Goal: Task Accomplishment & Management: Complete application form

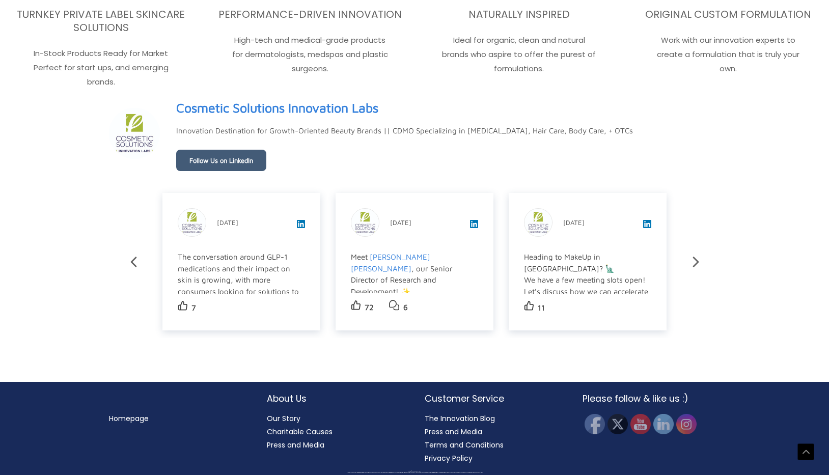
scroll to position [1973, 0]
click at [279, 429] on link "Charitable Causes" at bounding box center [300, 432] width 66 height 10
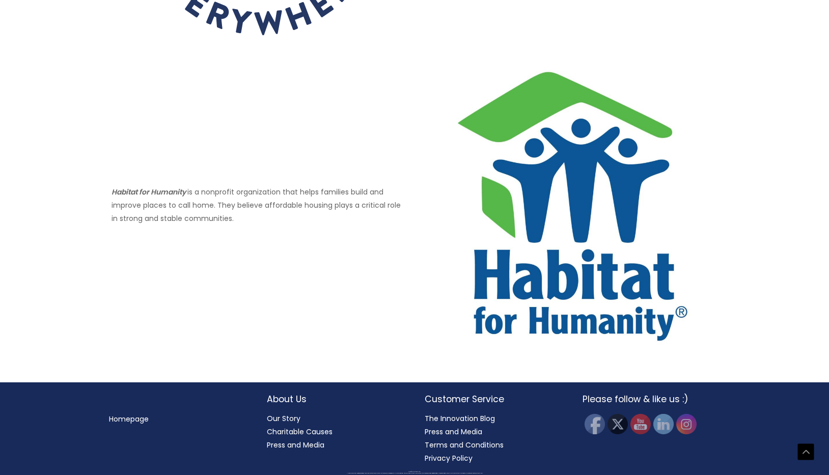
scroll to position [867, 0]
click at [683, 423] on img at bounding box center [687, 424] width 22 height 22
click at [272, 415] on link "Our Story" at bounding box center [284, 419] width 34 height 10
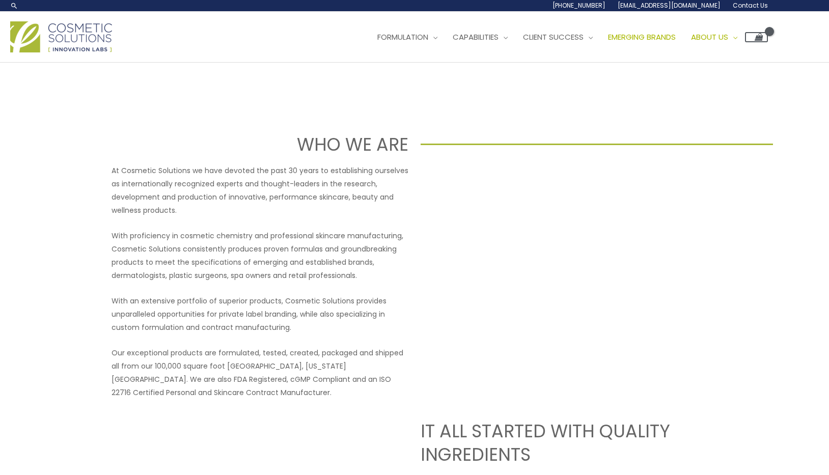
click at [608, 42] on span "Emerging Brands" at bounding box center [642, 37] width 68 height 11
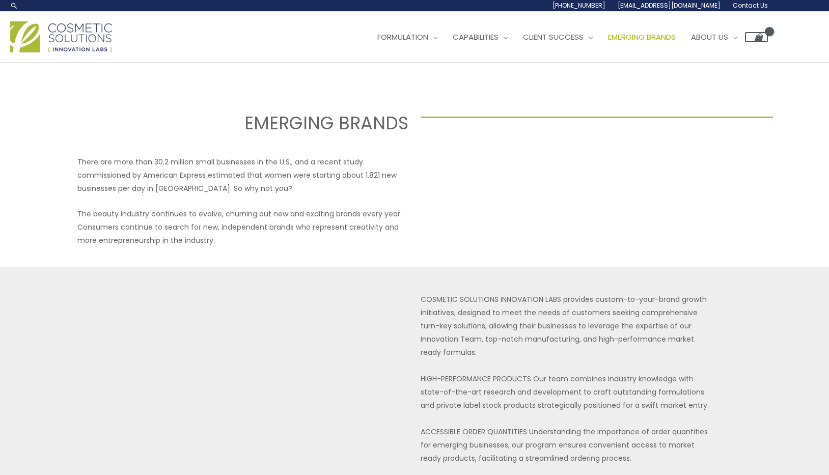
select select
click at [378, 95] on span "Market Ready Formulas" at bounding box center [425, 90] width 94 height 11
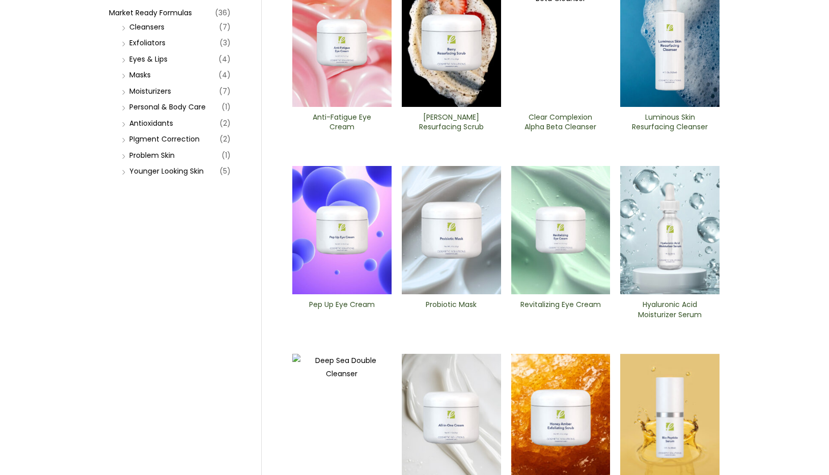
scroll to position [241, 0]
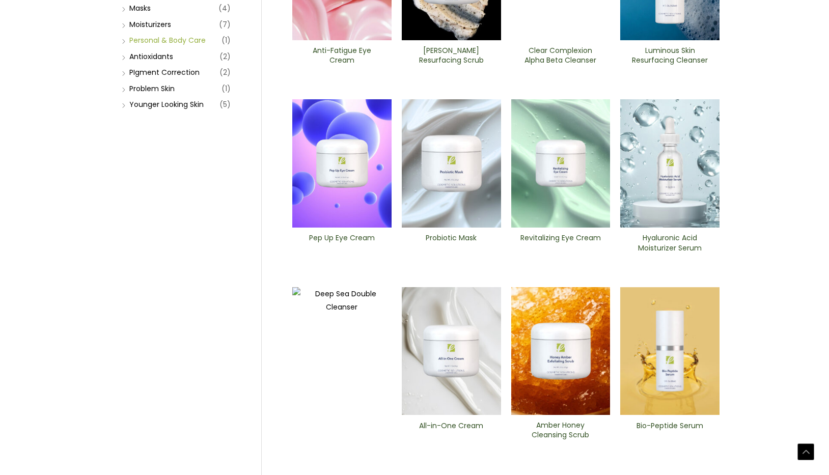
click at [140, 45] on link "Personal & Body Care" at bounding box center [167, 40] width 76 height 10
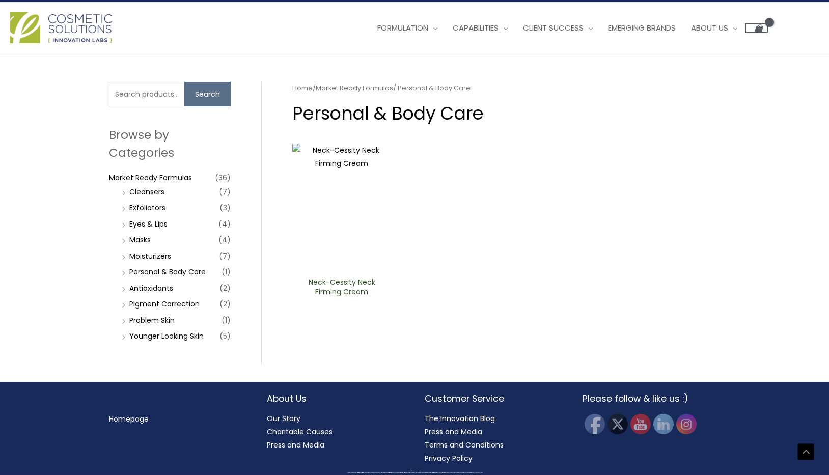
scroll to position [240, 0]
click at [165, 324] on link "Problem Skin" at bounding box center [151, 320] width 45 height 10
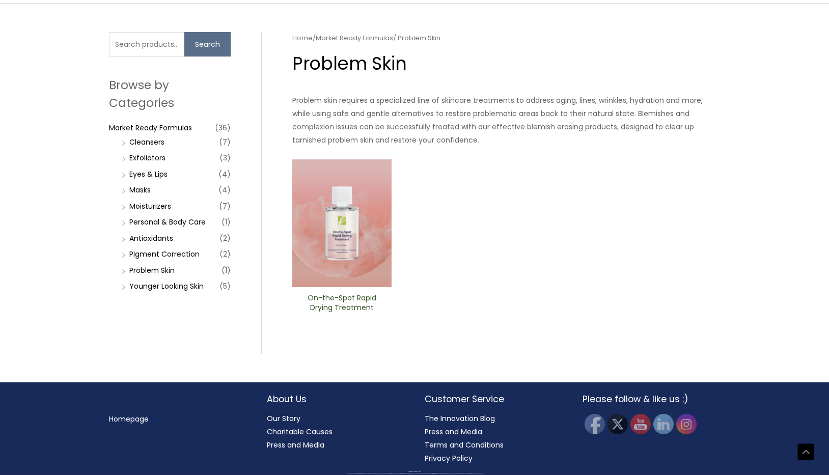
scroll to position [209, 0]
click at [133, 211] on link "Moisturizers" at bounding box center [150, 206] width 42 height 10
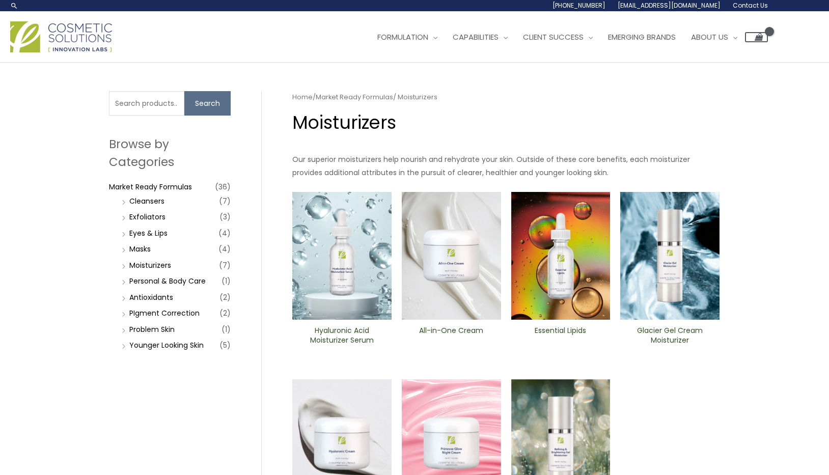
click at [0, 0] on span "Contact Us" at bounding box center [0, 0] width 0 height 0
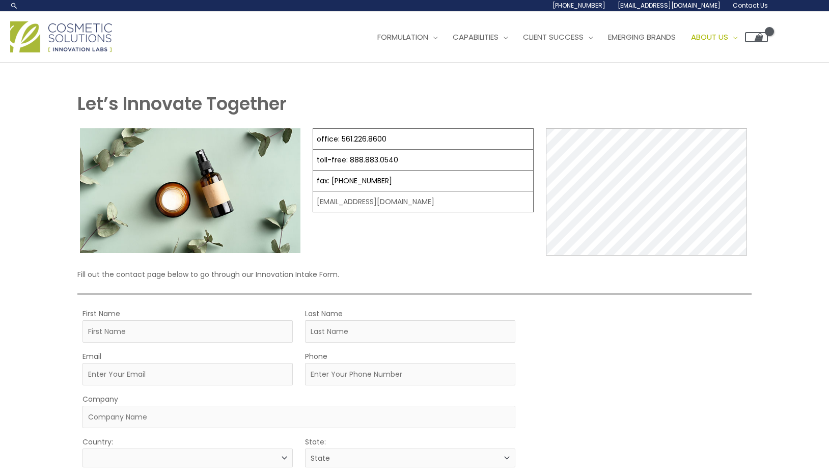
select select
click at [378, 95] on span "Market Ready Formulas" at bounding box center [425, 90] width 94 height 11
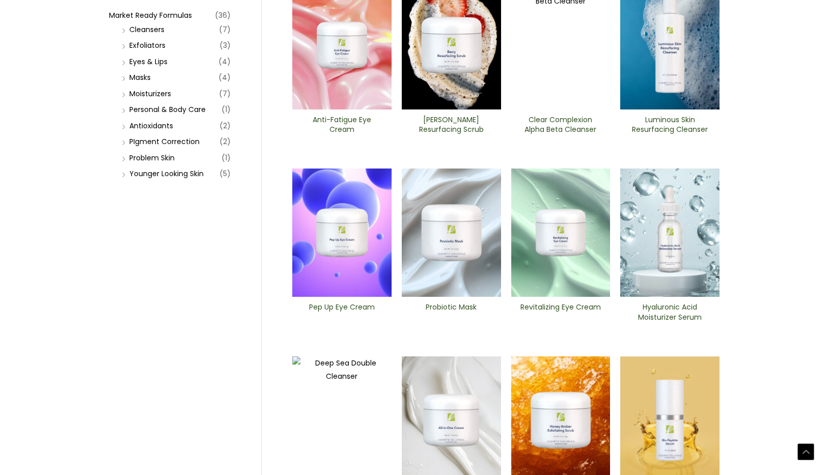
scroll to position [173, 0]
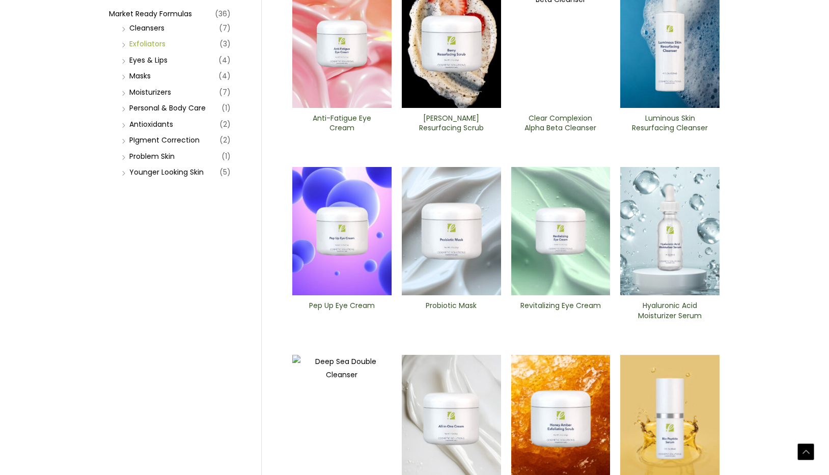
click at [139, 49] on link "Exfoliators" at bounding box center [147, 44] width 36 height 10
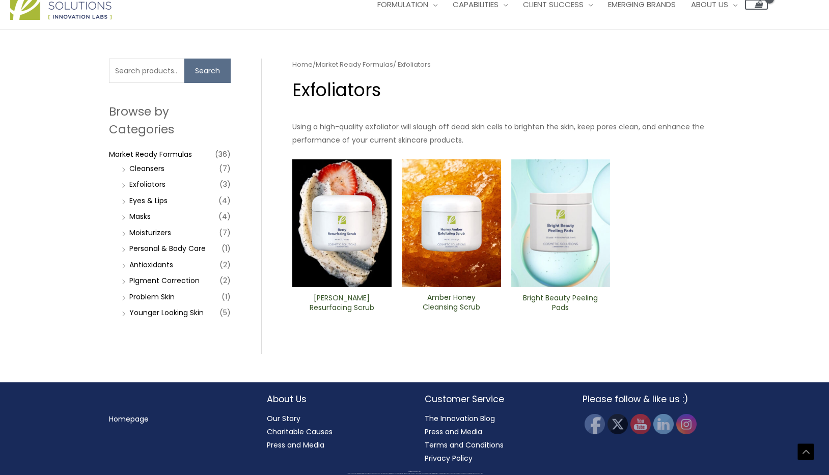
scroll to position [159, 0]
click at [456, 287] on img at bounding box center [451, 223] width 99 height 128
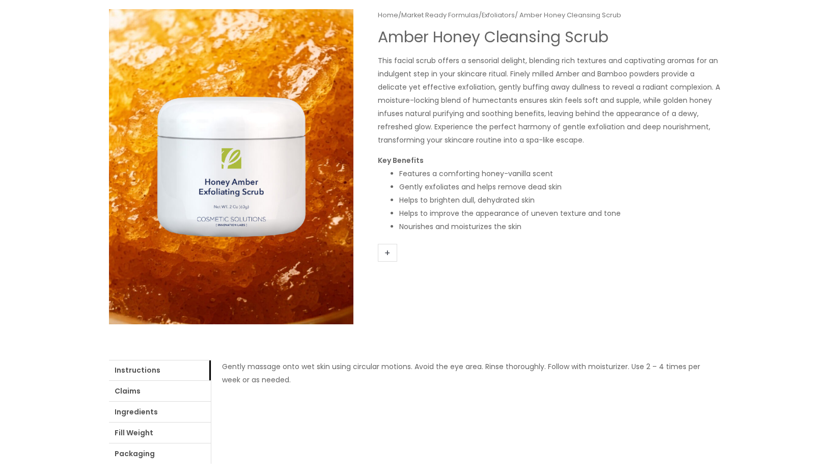
scroll to position [119, 0]
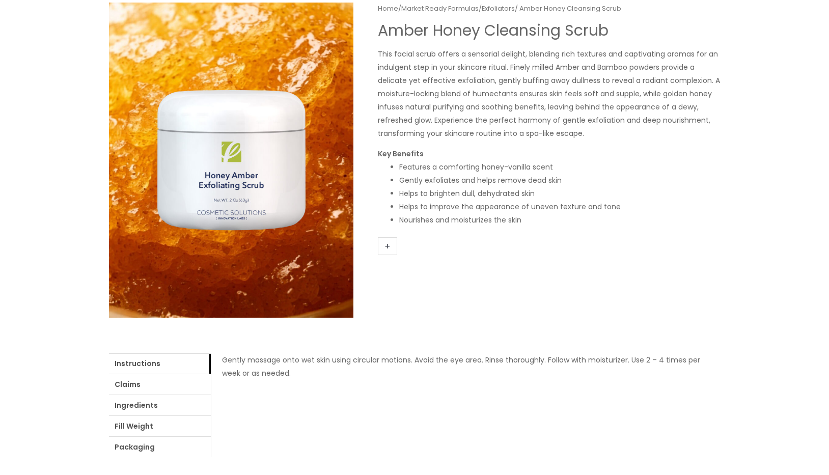
click at [0, 0] on span "Contact Us" at bounding box center [0, 0] width 0 height 0
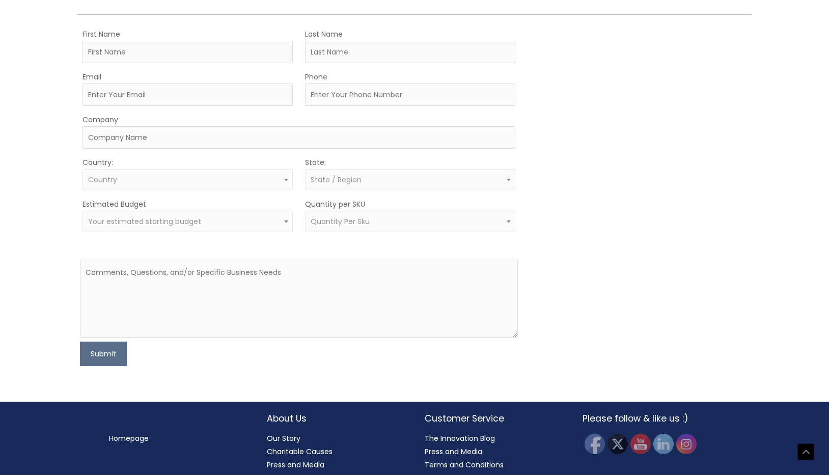
scroll to position [353, 0]
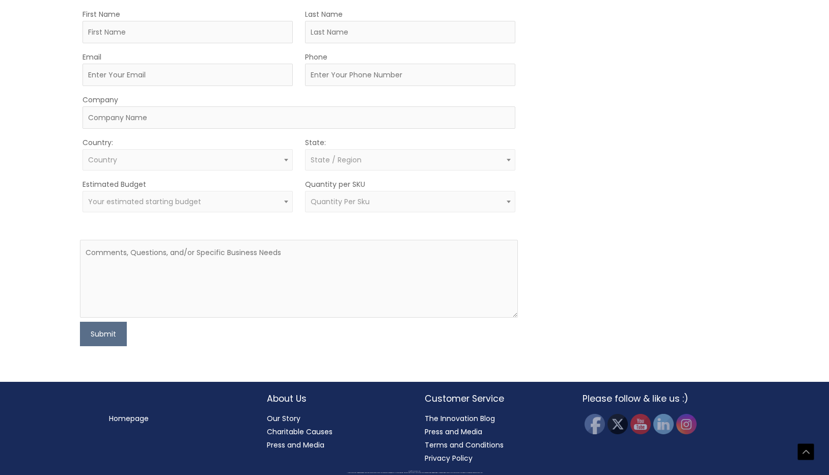
click at [215, 43] on div "First Name" at bounding box center [188, 26] width 210 height 36
click at [208, 43] on input "First Name" at bounding box center [188, 32] width 210 height 22
type input "Monique"
type input "Farook"
type input "moniquefarook@gmail.com"
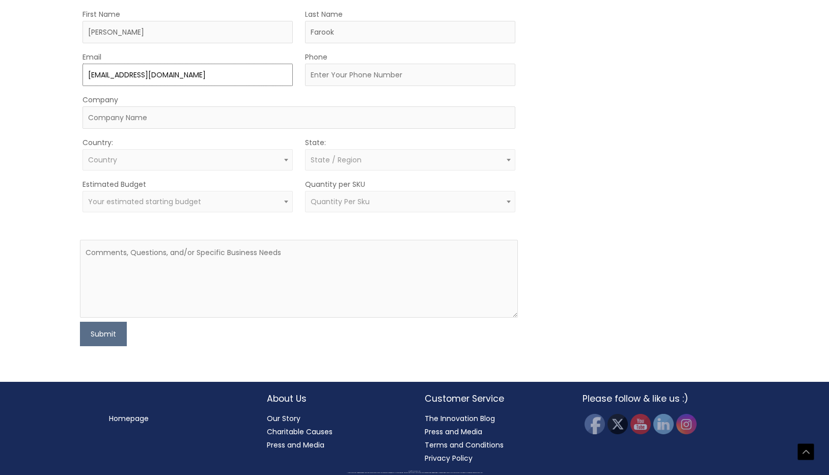
type input "4438207831"
select select "United States"
select select "Maryland"
click at [160, 129] on input "Company" at bounding box center [300, 117] width 434 height 22
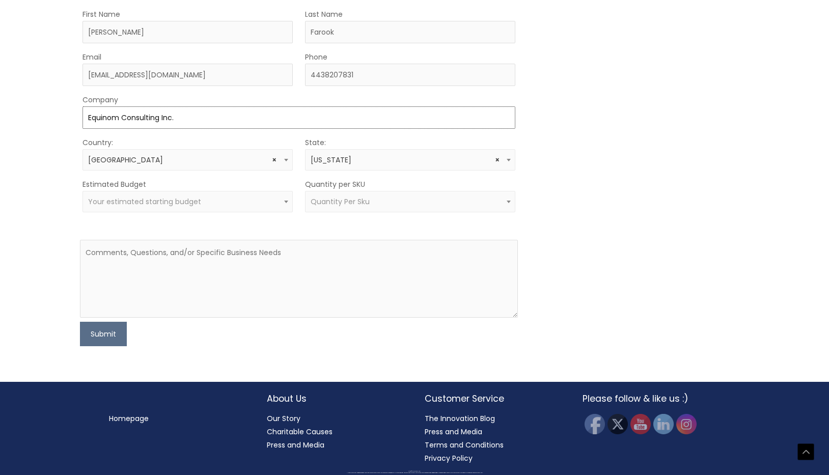
type input "Equinom Consulting Inc."
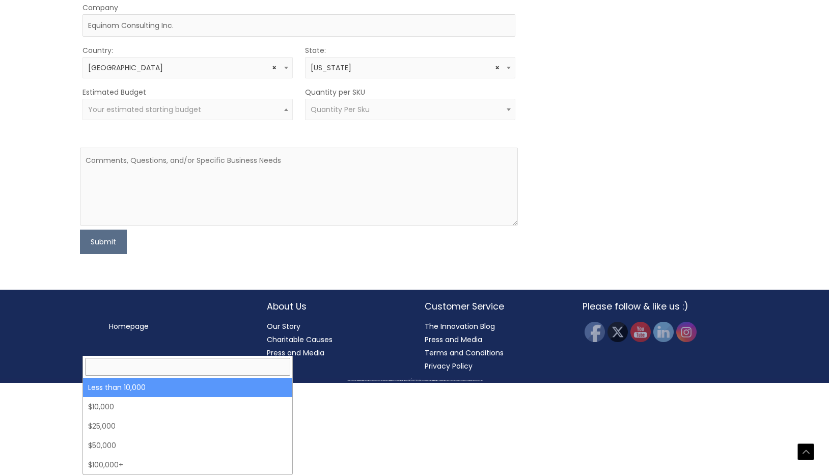
click at [240, 115] on span "Your estimated starting budget" at bounding box center [187, 110] width 199 height 10
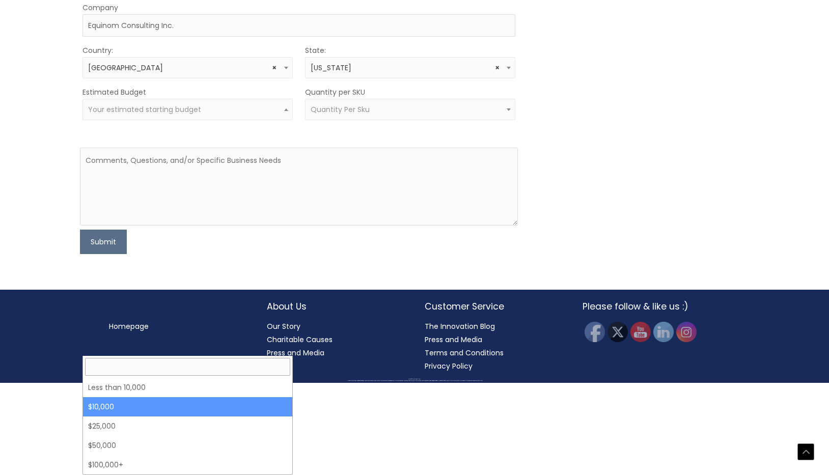
select select "10000"
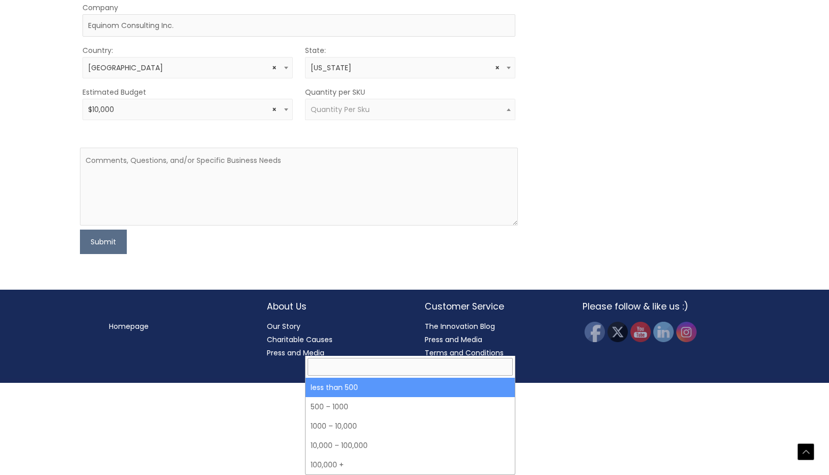
click at [315, 115] on span "Quantity Per Sku" at bounding box center [340, 109] width 59 height 10
select select "3"
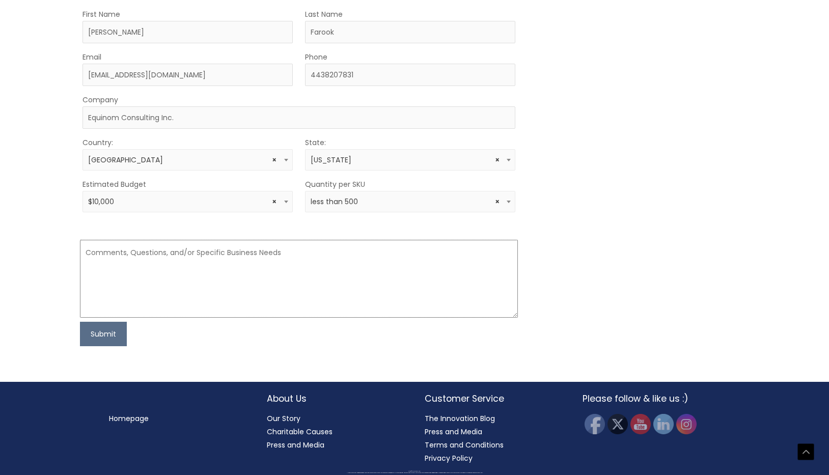
click at [223, 317] on textarea at bounding box center [299, 279] width 439 height 78
paste textarea "Hi, My name is Monique Farook, I'm based in Frederick, Maryland and I'm interes…"
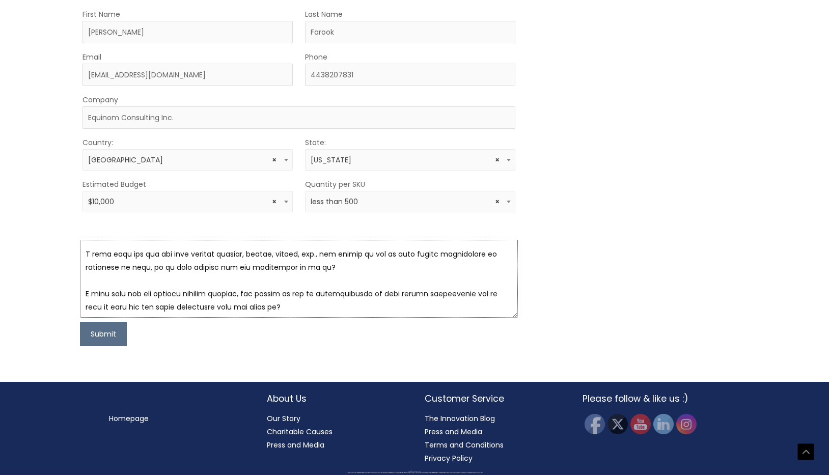
scroll to position [66, 0]
drag, startPoint x: 299, startPoint y: 315, endPoint x: 273, endPoint y: 314, distance: 26.5
click at [273, 314] on textarea at bounding box center [299, 279] width 439 height 78
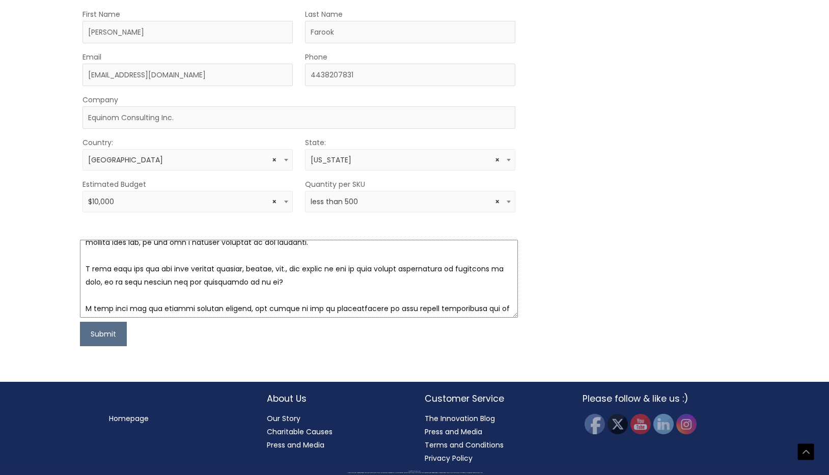
scroll to position [53, 0]
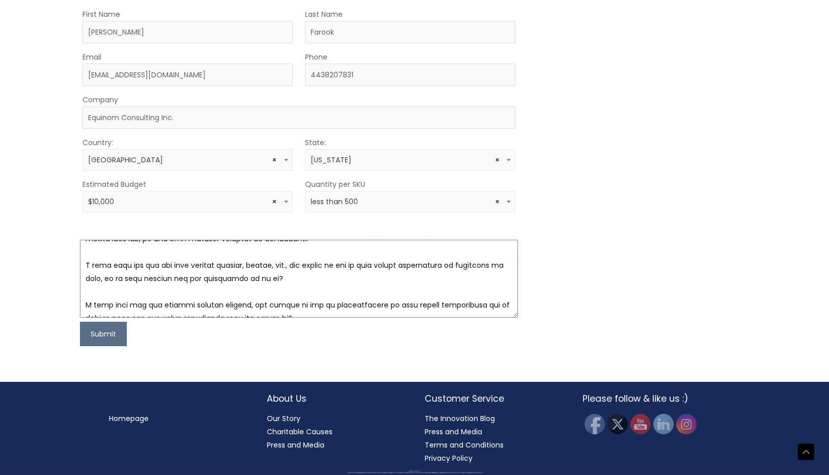
click at [452, 318] on textarea at bounding box center [299, 279] width 439 height 78
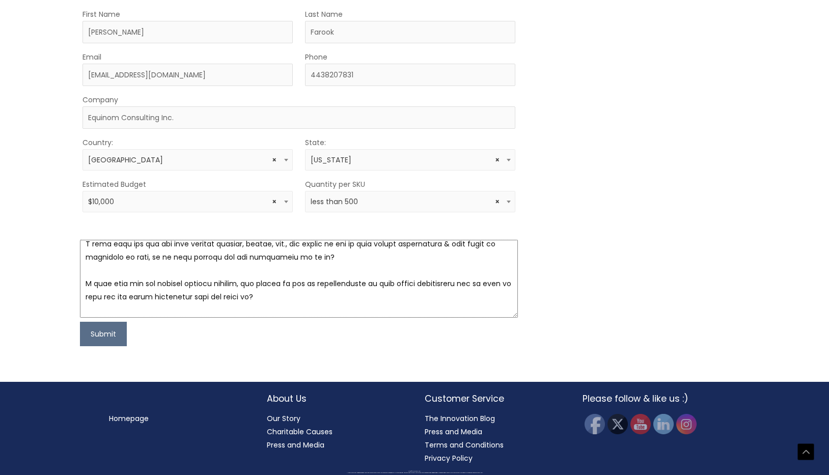
scroll to position [75, 0]
drag, startPoint x: 262, startPoint y: 360, endPoint x: 77, endPoint y: 345, distance: 185.6
click at [77, 345] on div "First Name Monique Last Name Farook Email moniquefarook@gmail.com Phone 4438207…" at bounding box center [414, 177] width 675 height 339
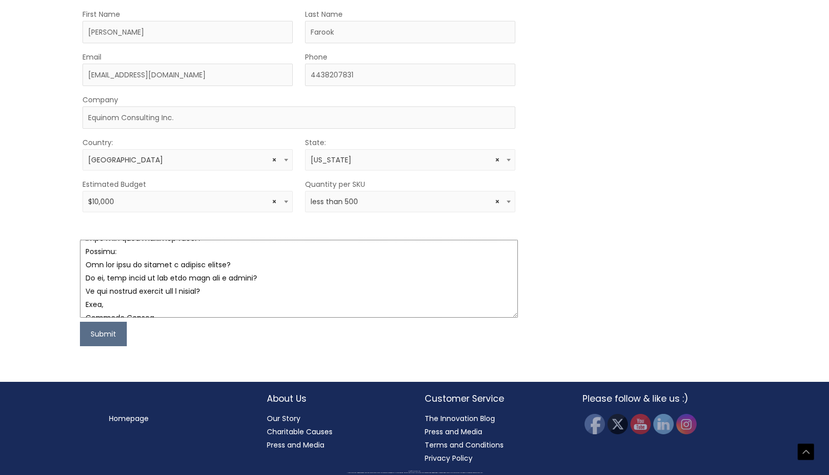
scroll to position [200, 0]
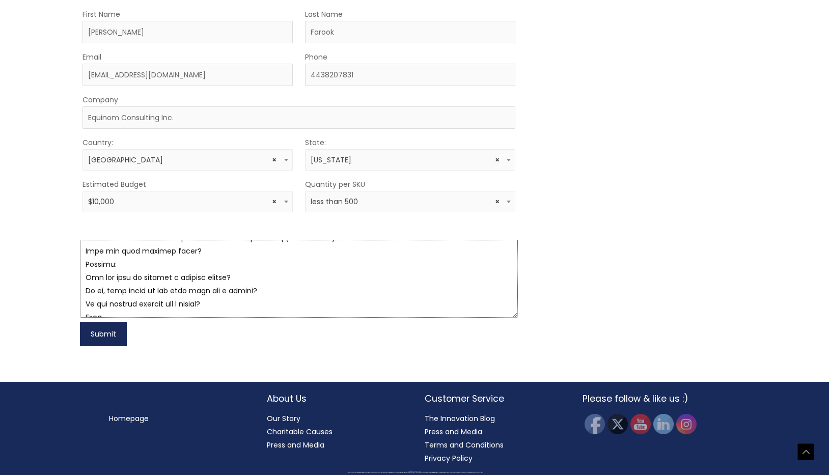
type textarea "Hi, My name is Monique Farook, I'm based in Frederick, Maryland and I'm interes…"
click at [114, 346] on button "Submit" at bounding box center [103, 334] width 47 height 24
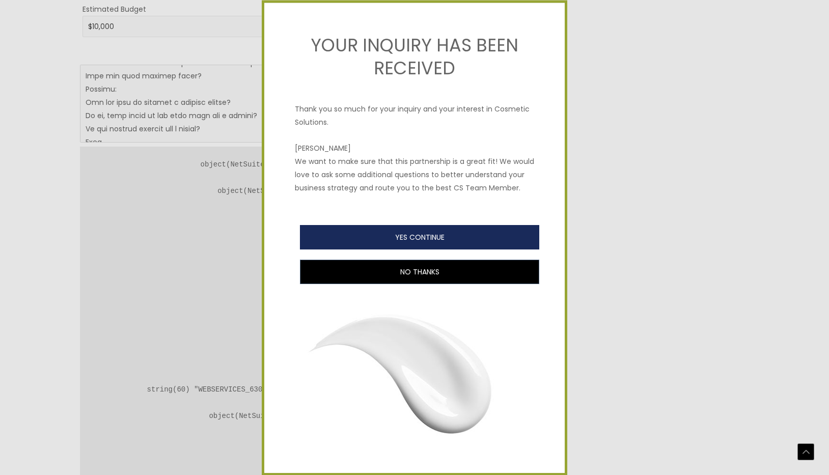
click at [472, 244] on button "YES CONTINUE" at bounding box center [419, 237] width 239 height 24
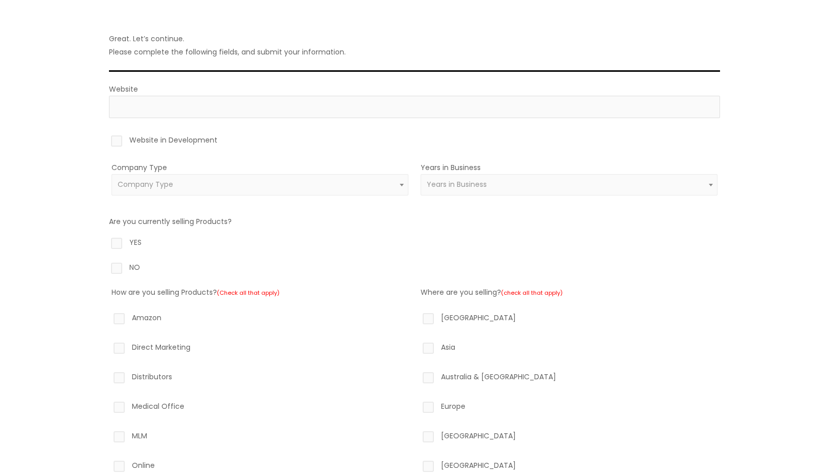
scroll to position [82, 0]
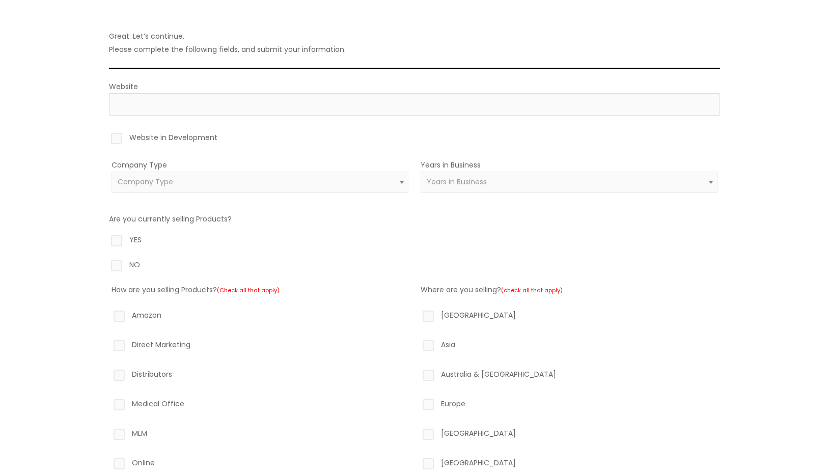
click at [124, 139] on label "Website in Development" at bounding box center [414, 139] width 611 height 17
click at [105, 138] on input "Website in Development" at bounding box center [102, 134] width 7 height 7
checkbox input "true"
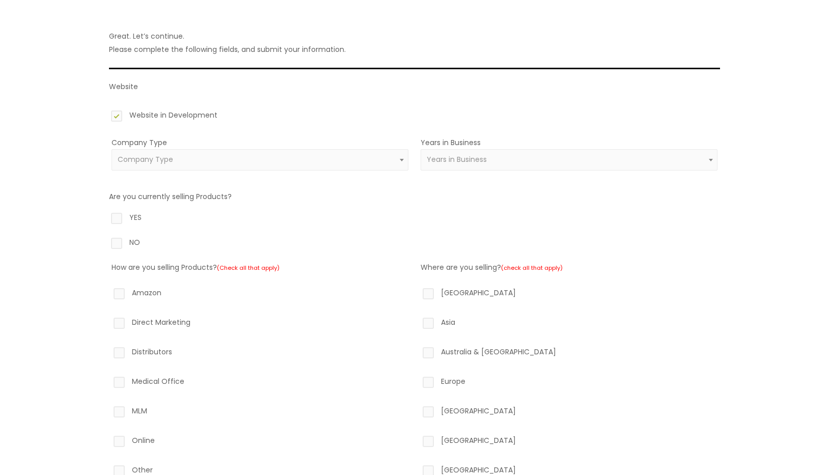
click at [134, 162] on span "Company Type" at bounding box center [146, 159] width 56 height 10
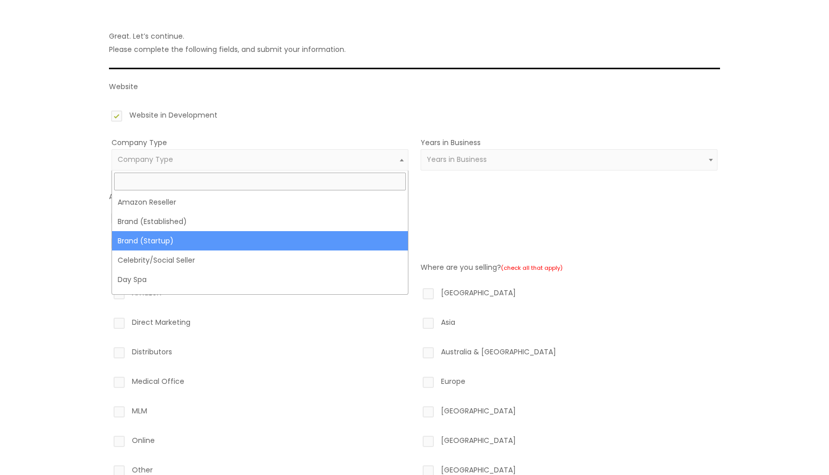
select select "39"
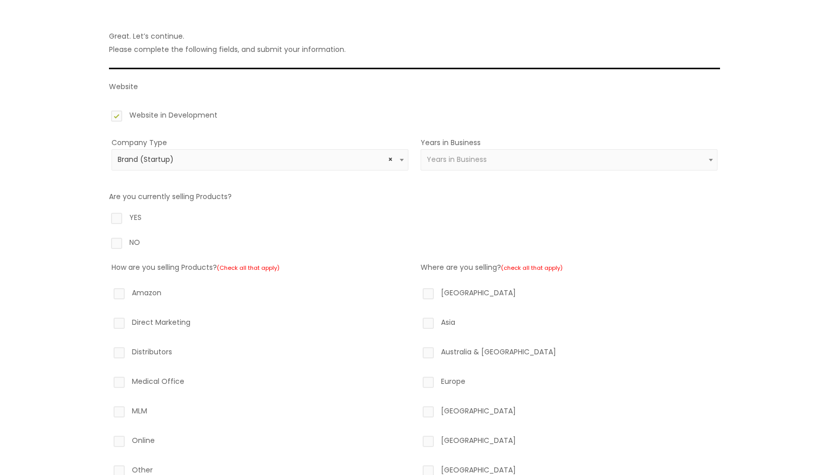
click at [452, 163] on span "Years in Business" at bounding box center [457, 159] width 60 height 10
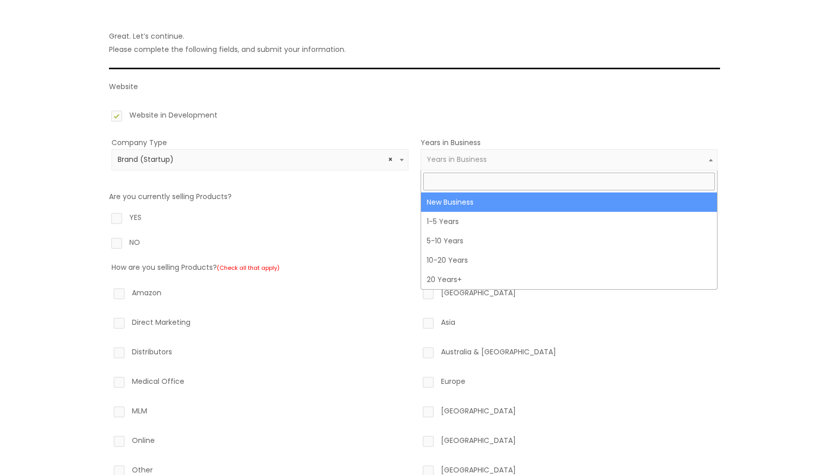
select select "1"
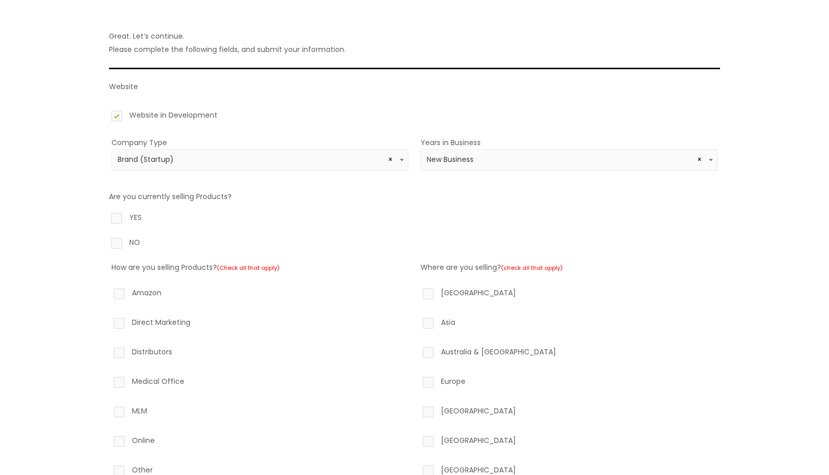
click at [120, 247] on label "NO" at bounding box center [414, 244] width 611 height 17
click at [105, 242] on input "NO" at bounding box center [102, 239] width 7 height 7
radio input "true"
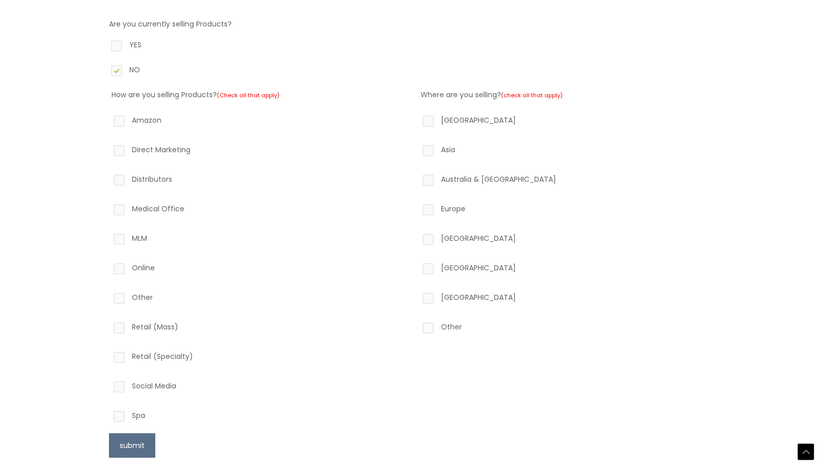
scroll to position [262, 0]
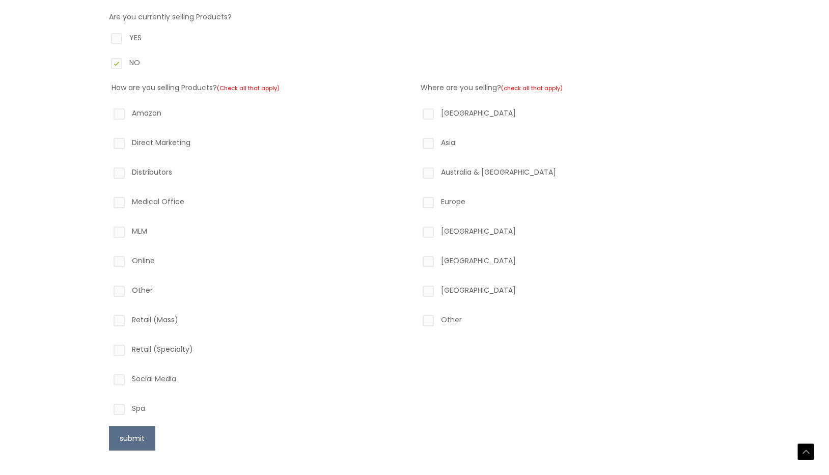
click at [433, 112] on label "North America" at bounding box center [569, 114] width 297 height 17
click at [417, 112] on input "North America" at bounding box center [414, 109] width 7 height 7
checkbox input "true"
click at [119, 379] on label "Social Media" at bounding box center [260, 380] width 297 height 17
click at [108, 379] on input "Social Media" at bounding box center [104, 375] width 7 height 7
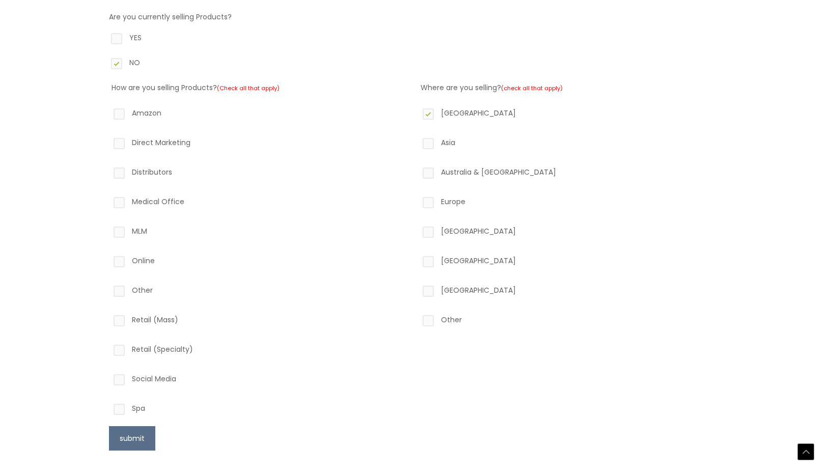
checkbox input "true"
click at [126, 434] on button "submit" at bounding box center [132, 438] width 46 height 24
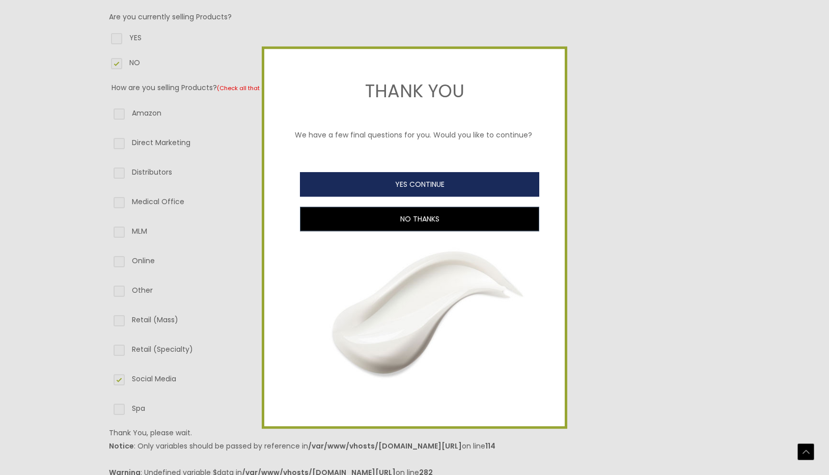
click at [375, 191] on button "YES CONTINUE" at bounding box center [419, 184] width 239 height 24
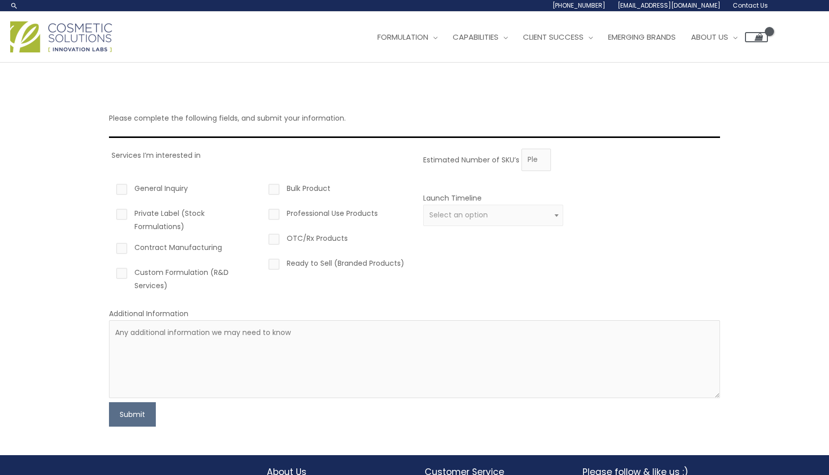
click at [123, 218] on label "Private Label (Stock Formulations)" at bounding box center [184, 220] width 140 height 26
click at [111, 213] on input "Private Label (Stock Formulations)" at bounding box center [107, 210] width 7 height 7
click at [122, 218] on label "Private Label (Stock Formulations)" at bounding box center [184, 220] width 140 height 26
click at [111, 213] on input "Private Label (Stock Formulations)" at bounding box center [107, 210] width 7 height 7
checkbox input "false"
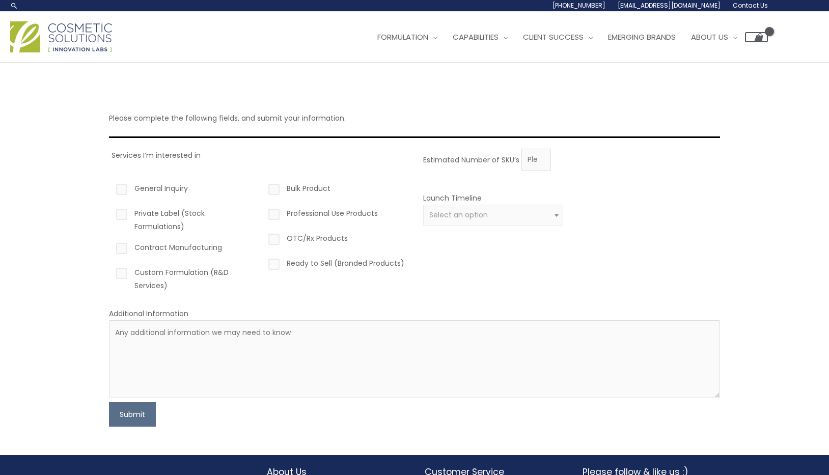
click at [119, 273] on label "Custom Formulation (R&D Services)" at bounding box center [184, 279] width 140 height 26
click at [111, 273] on input "Custom Formulation (R&D Services)" at bounding box center [107, 269] width 7 height 7
checkbox input "true"
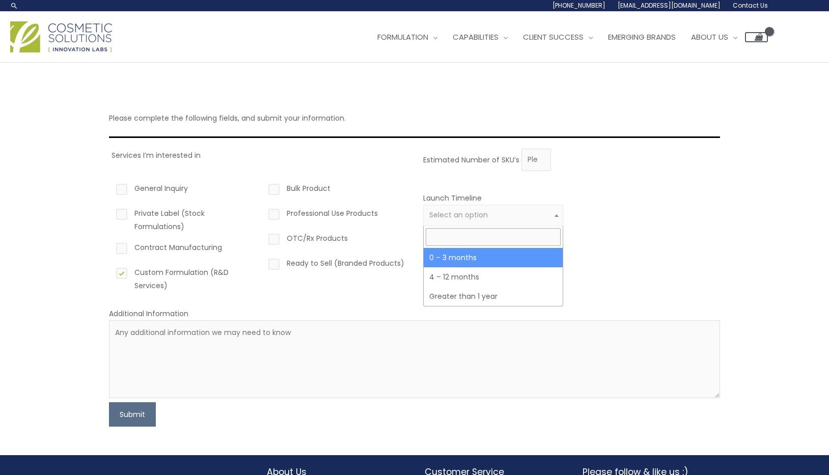
click at [443, 217] on span "Select an option" at bounding box center [458, 215] width 59 height 10
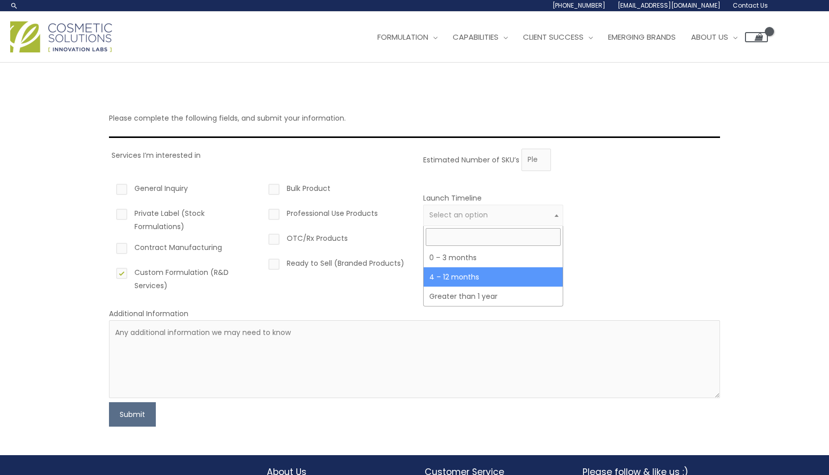
select select "3"
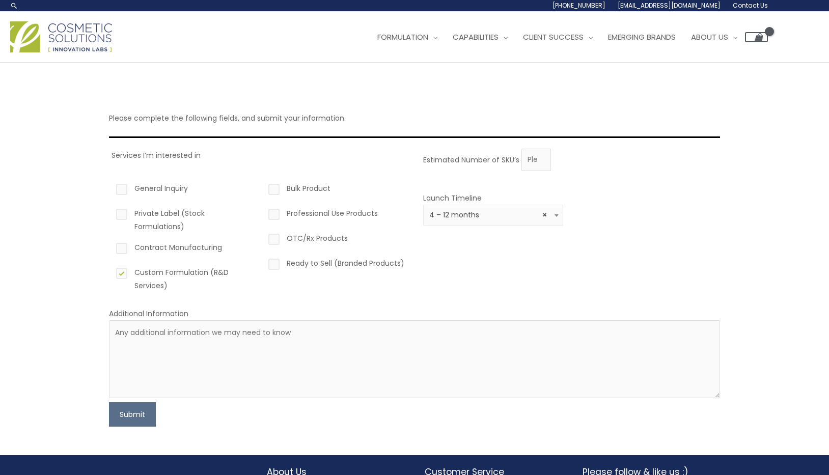
click at [122, 191] on label "General Inquiry" at bounding box center [184, 190] width 140 height 17
click at [111, 188] on input "General Inquiry" at bounding box center [107, 185] width 7 height 7
checkbox input "true"
click at [123, 249] on label "Contract Manufacturing" at bounding box center [184, 249] width 140 height 17
click at [111, 248] on input "Contract Manufacturing" at bounding box center [107, 244] width 7 height 7
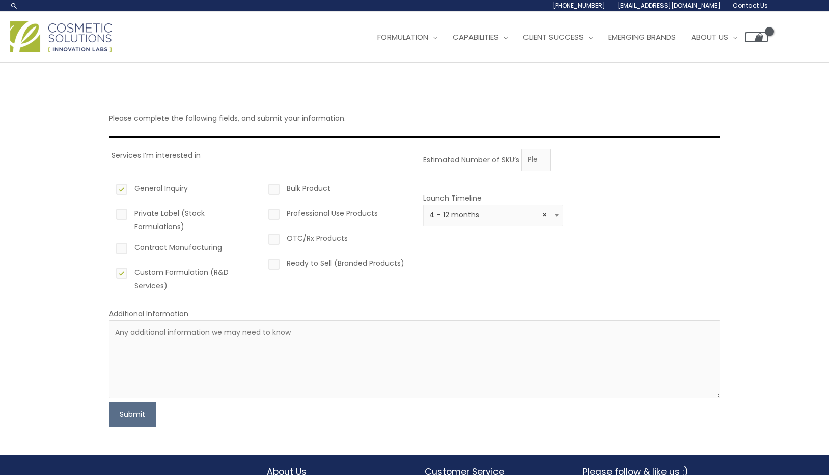
checkbox input "true"
click at [170, 342] on textarea at bounding box center [414, 359] width 611 height 78
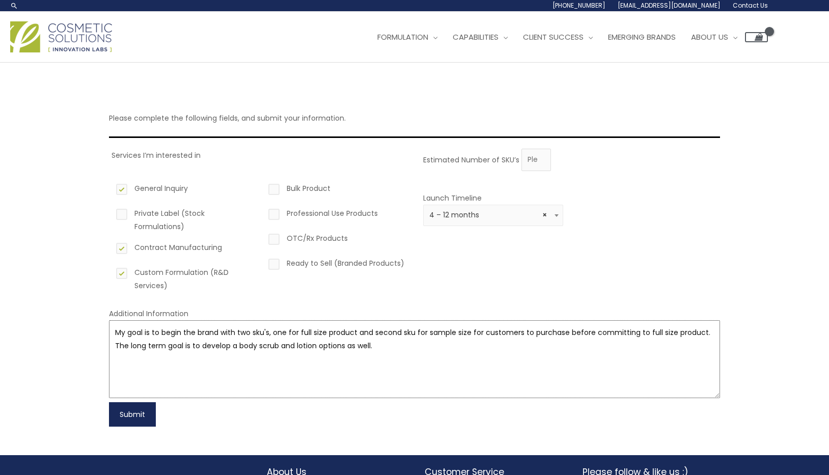
type textarea "My goal is to begin the brand with two sku's, one for full size product and sec…"
click at [132, 403] on button "Submit" at bounding box center [132, 414] width 47 height 24
click at [131, 421] on button "Submit" at bounding box center [132, 414] width 47 height 24
type input "5"
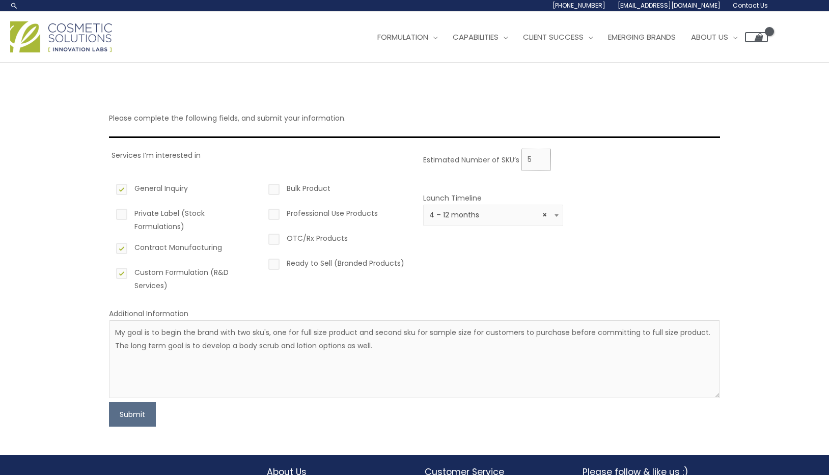
scroll to position [0, 0]
type input "200"
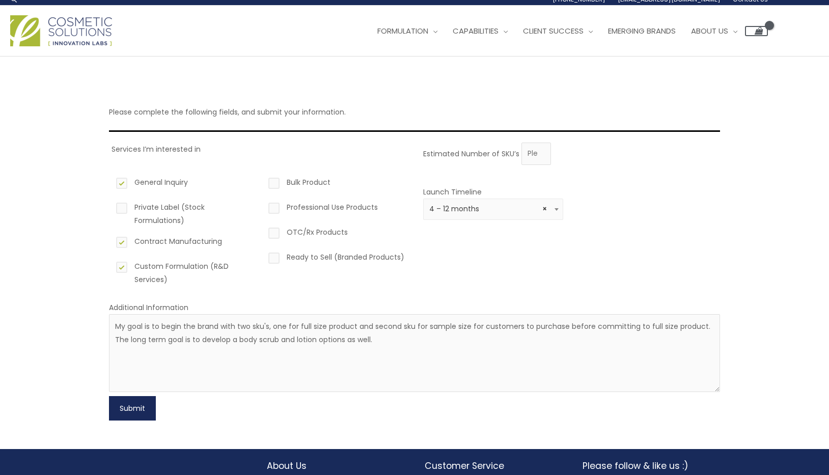
click at [134, 404] on button "Submit" at bounding box center [132, 408] width 47 height 24
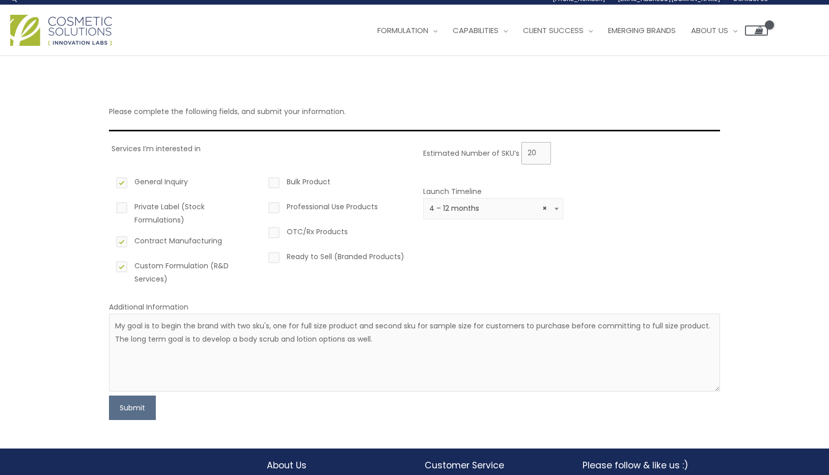
type input "2"
type input "500"
click at [118, 417] on button "Submit" at bounding box center [132, 408] width 47 height 24
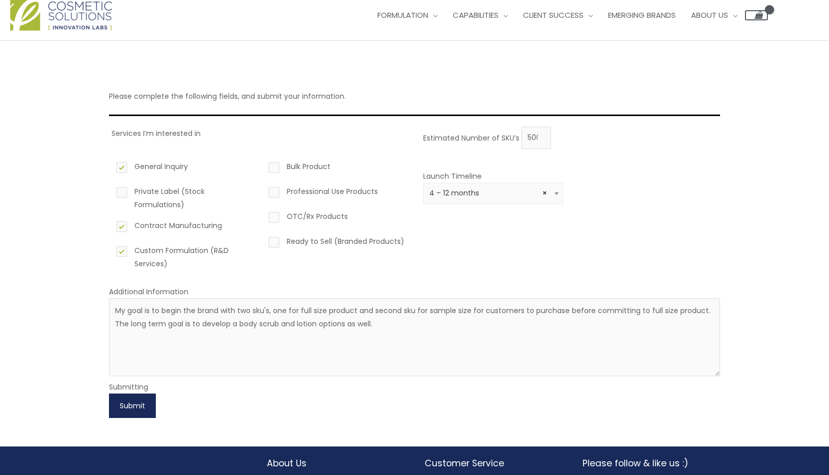
scroll to position [22, 0]
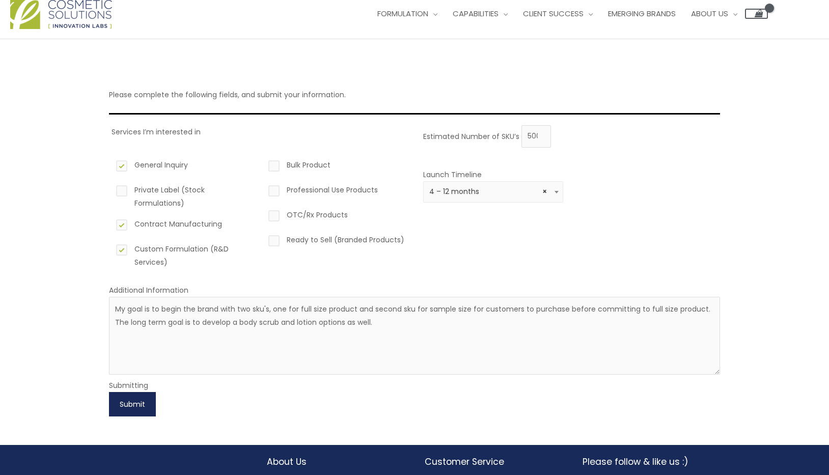
click at [131, 409] on button "Submit" at bounding box center [132, 404] width 47 height 24
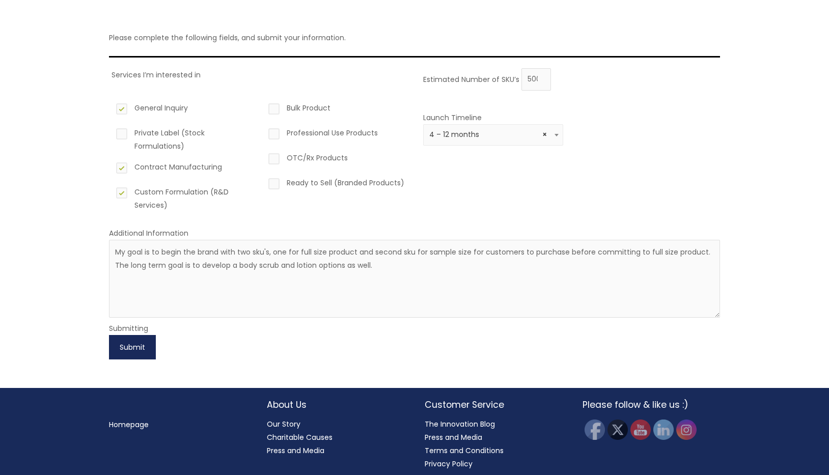
scroll to position [86, 0]
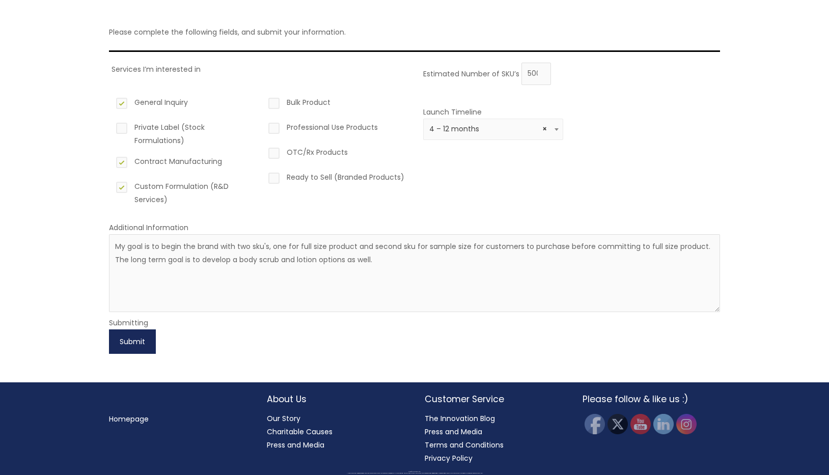
click at [133, 342] on button "Submit" at bounding box center [132, 342] width 47 height 24
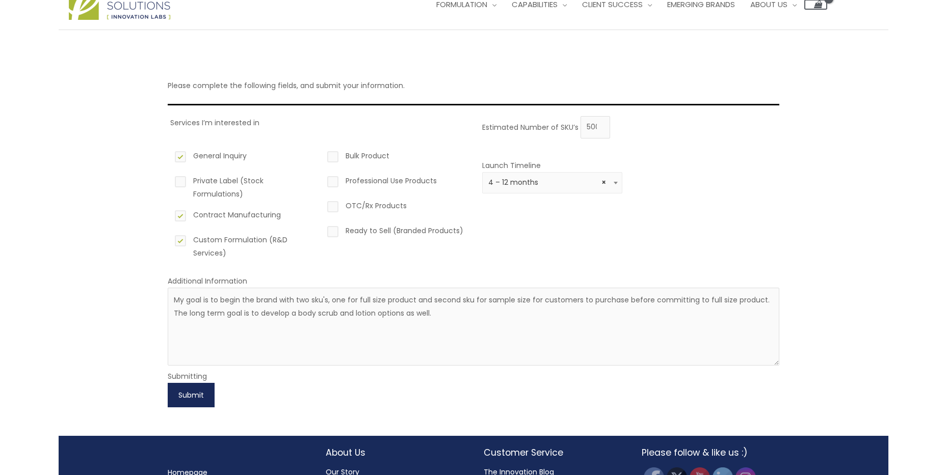
scroll to position [0, 0]
